Goal: Information Seeking & Learning: Check status

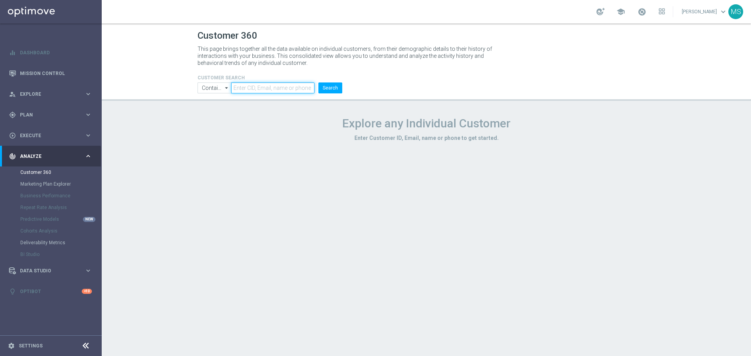
click at [286, 84] on input "text" at bounding box center [272, 88] width 83 height 11
paste input "3357654"
click at [316, 87] on li "3357654" at bounding box center [273, 88] width 85 height 11
click at [324, 86] on button "Search" at bounding box center [330, 88] width 24 height 11
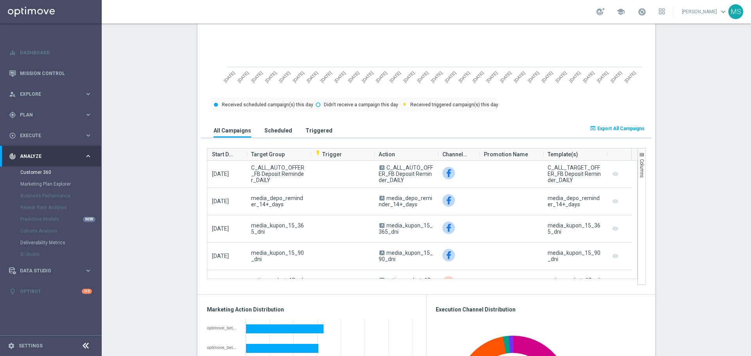
click at [275, 128] on h3 "Scheduled" at bounding box center [278, 130] width 28 height 7
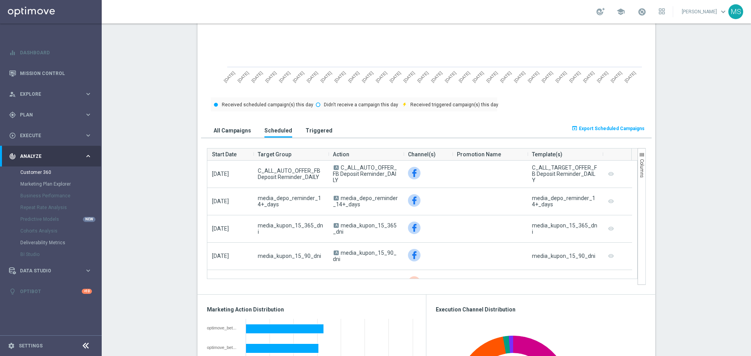
click at [314, 132] on h3 "Triggered" at bounding box center [319, 130] width 27 height 7
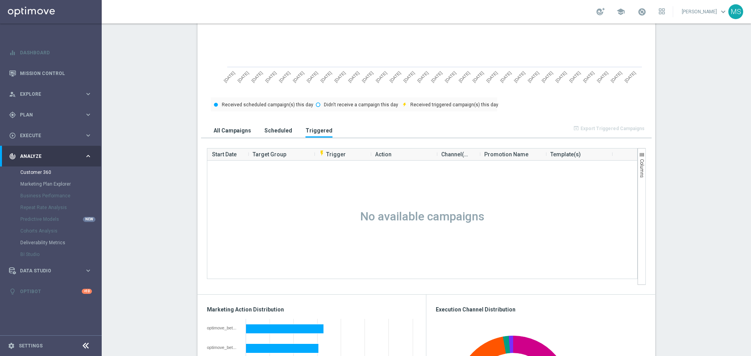
click at [232, 133] on h3 "All Campaigns" at bounding box center [233, 130] width 38 height 7
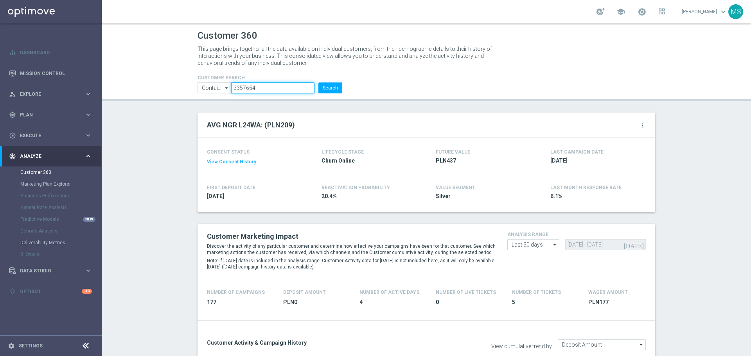
click at [254, 93] on input "3357654" at bounding box center [272, 88] width 83 height 11
paste input "2198286"
type input "2198286"
click at [322, 91] on button "Search" at bounding box center [330, 88] width 24 height 11
click at [323, 86] on button "Search" at bounding box center [330, 88] width 24 height 11
